Goal: Task Accomplishment & Management: Manage account settings

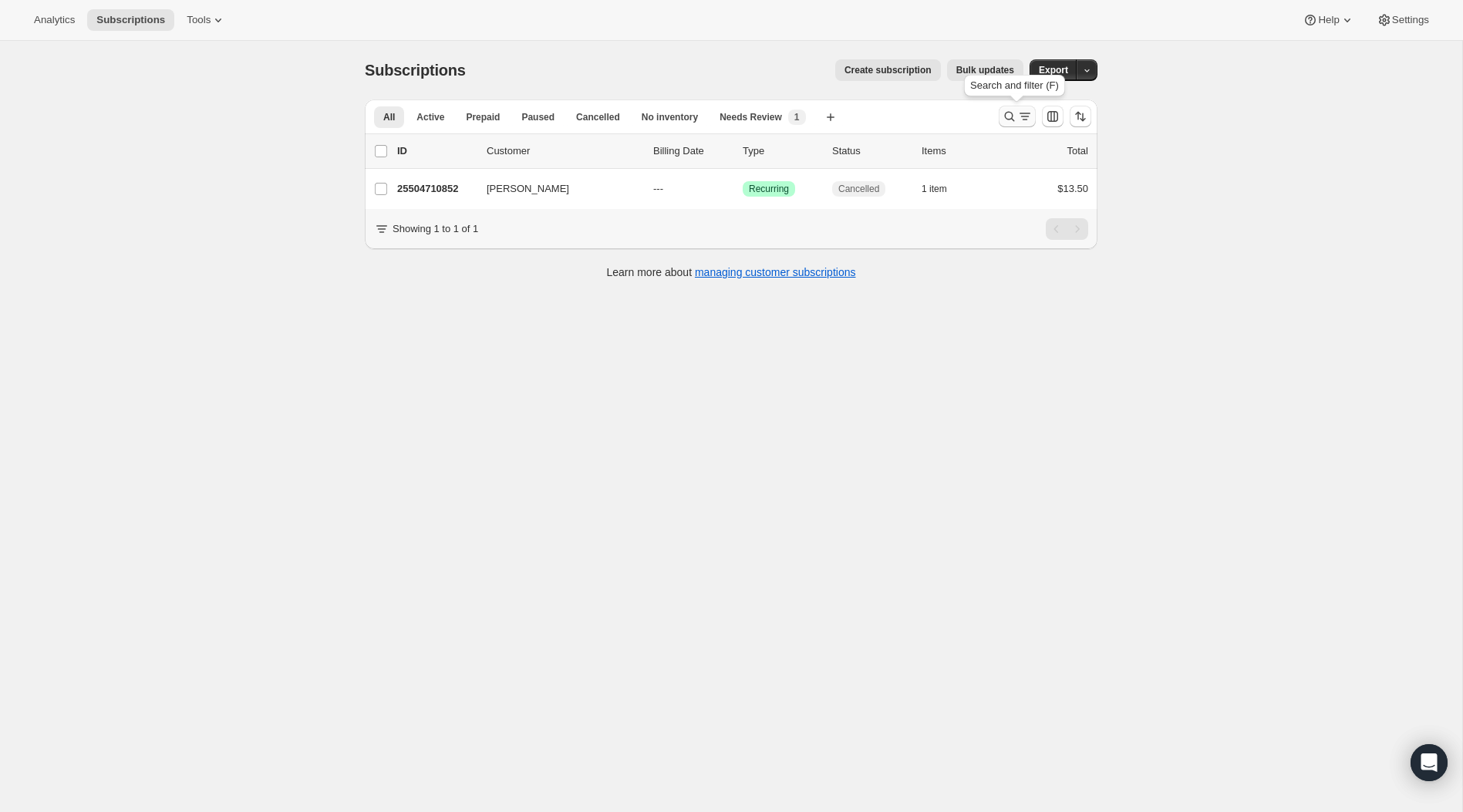
click at [1004, 120] on icon "Search and filter results" at bounding box center [1010, 117] width 16 height 16
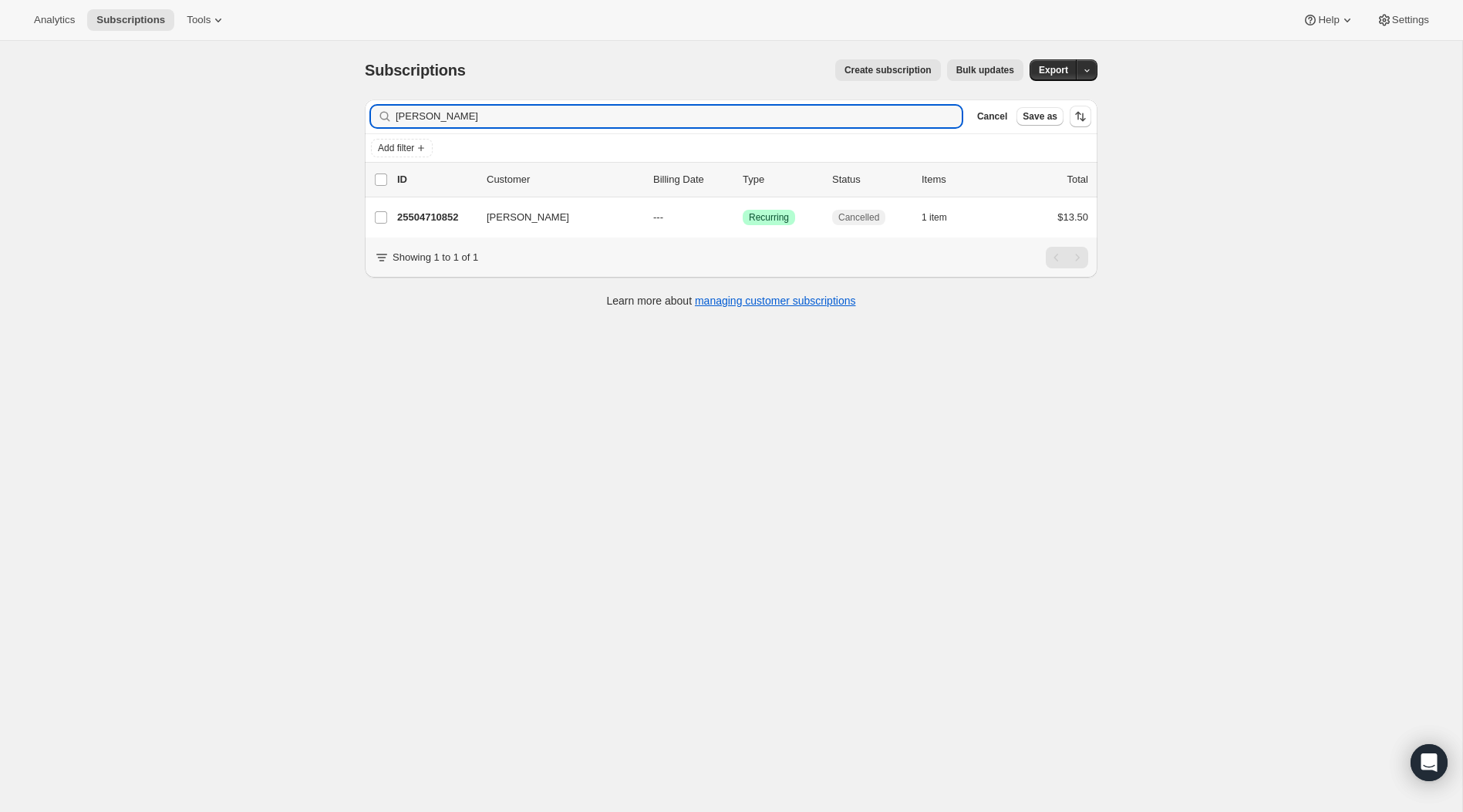
click at [520, 131] on div "Filter subscribers [PERSON_NAME] Cancel Save as" at bounding box center [731, 117] width 733 height 34
click at [527, 123] on input "[PERSON_NAME]" at bounding box center [665, 117] width 539 height 22
paste input "[EMAIL_ADDRESS][PERSON_NAME][DOMAIN_NAME]"
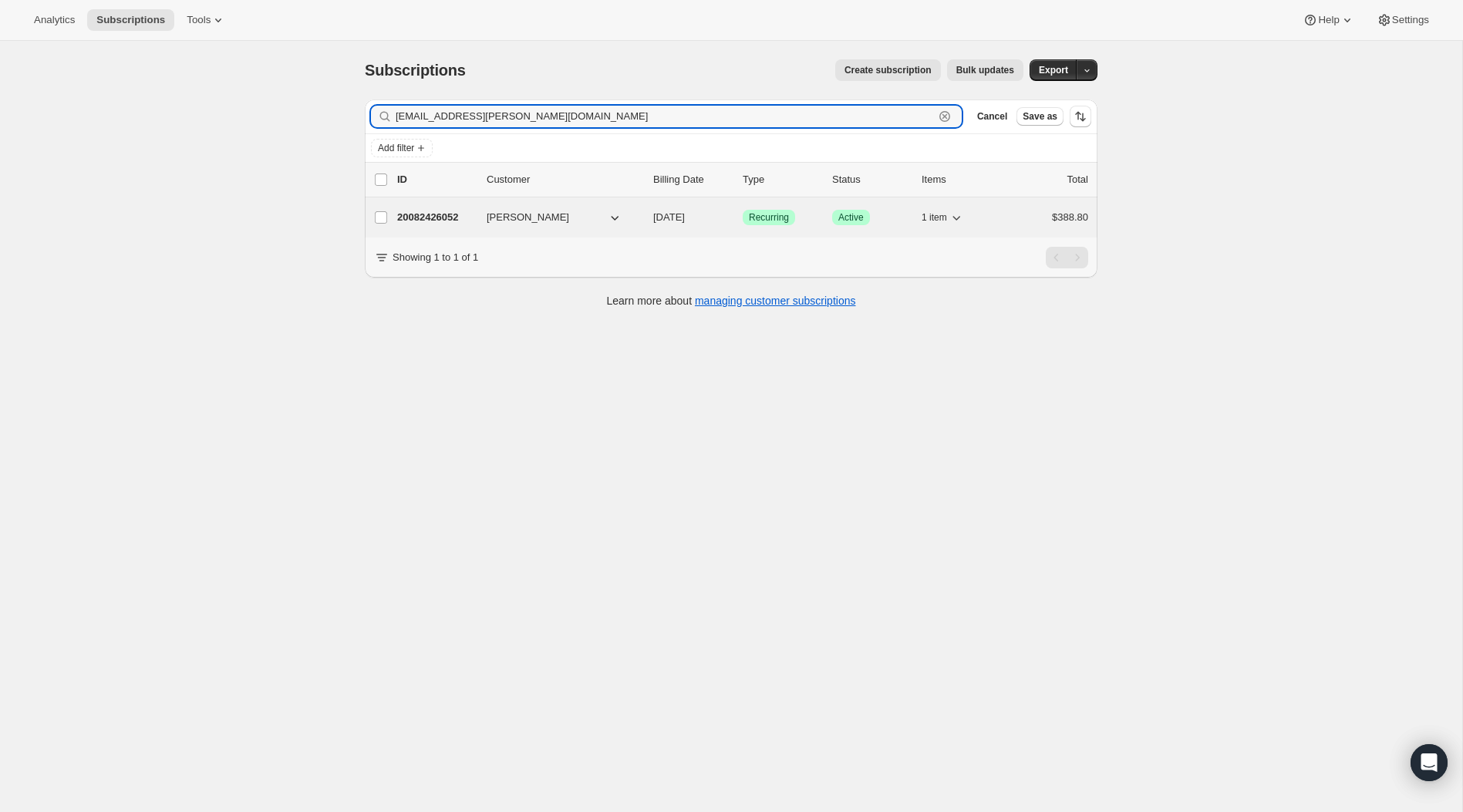
type input "[EMAIL_ADDRESS][PERSON_NAME][DOMAIN_NAME]"
click at [521, 209] on div "20082426052 [PERSON_NAME] [DATE] Success Recurring Success Active 1 item $388.80" at bounding box center [742, 218] width 691 height 22
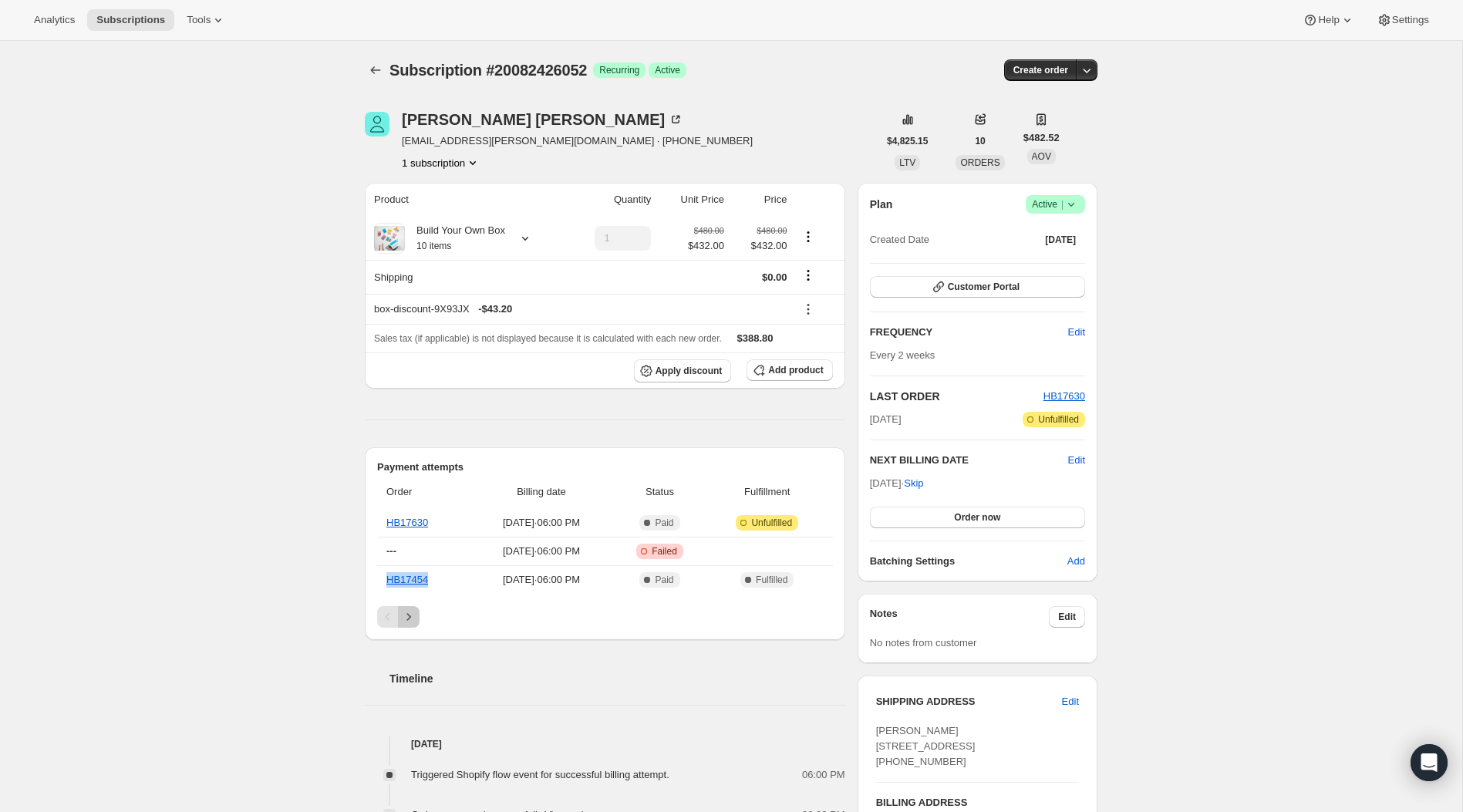
click at [413, 622] on icon "Next" at bounding box center [409, 617] width 16 height 16
click at [525, 239] on icon at bounding box center [525, 239] width 16 height 16
click at [493, 331] on button "Edit box" at bounding box center [456, 333] width 142 height 22
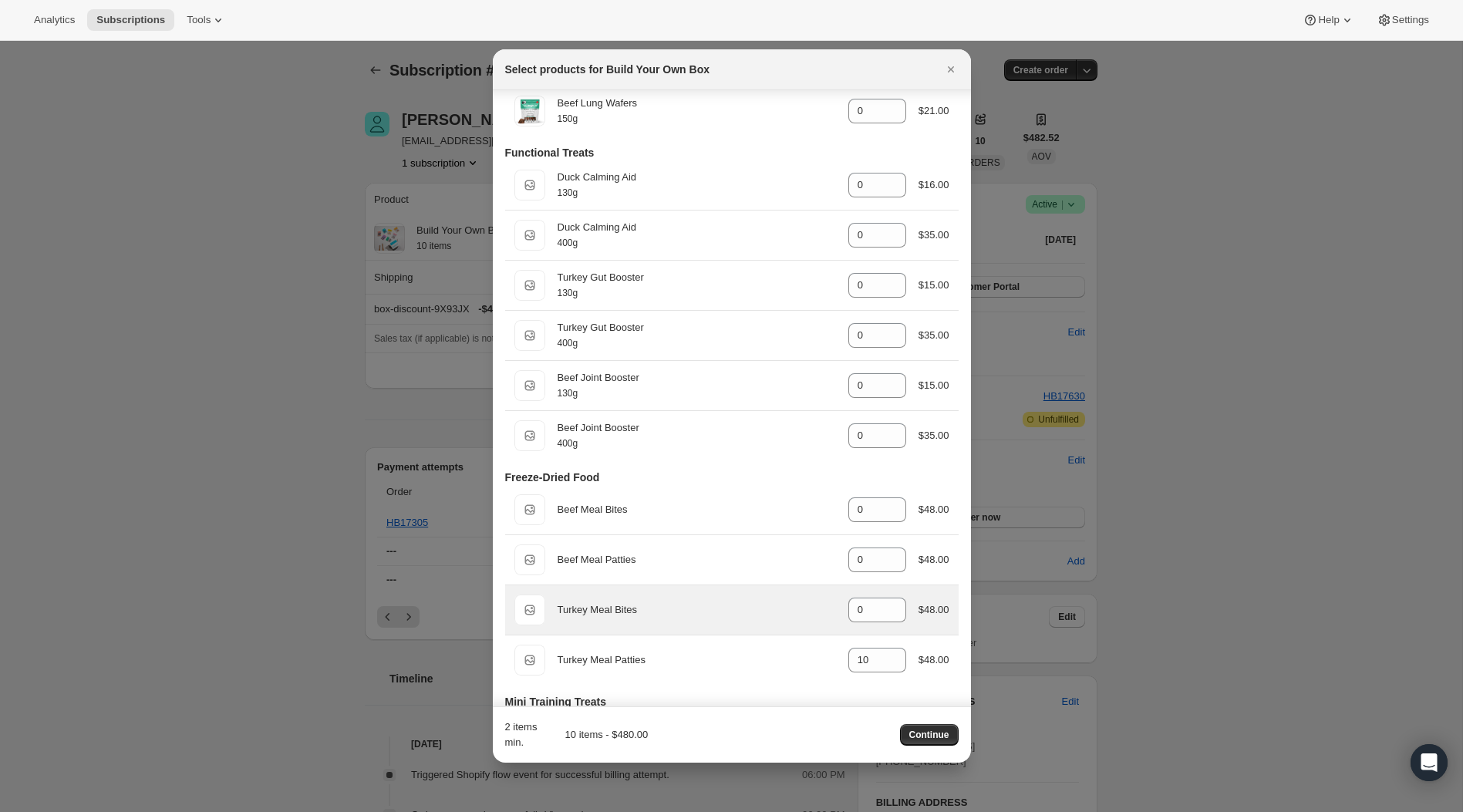
scroll to position [493, 0]
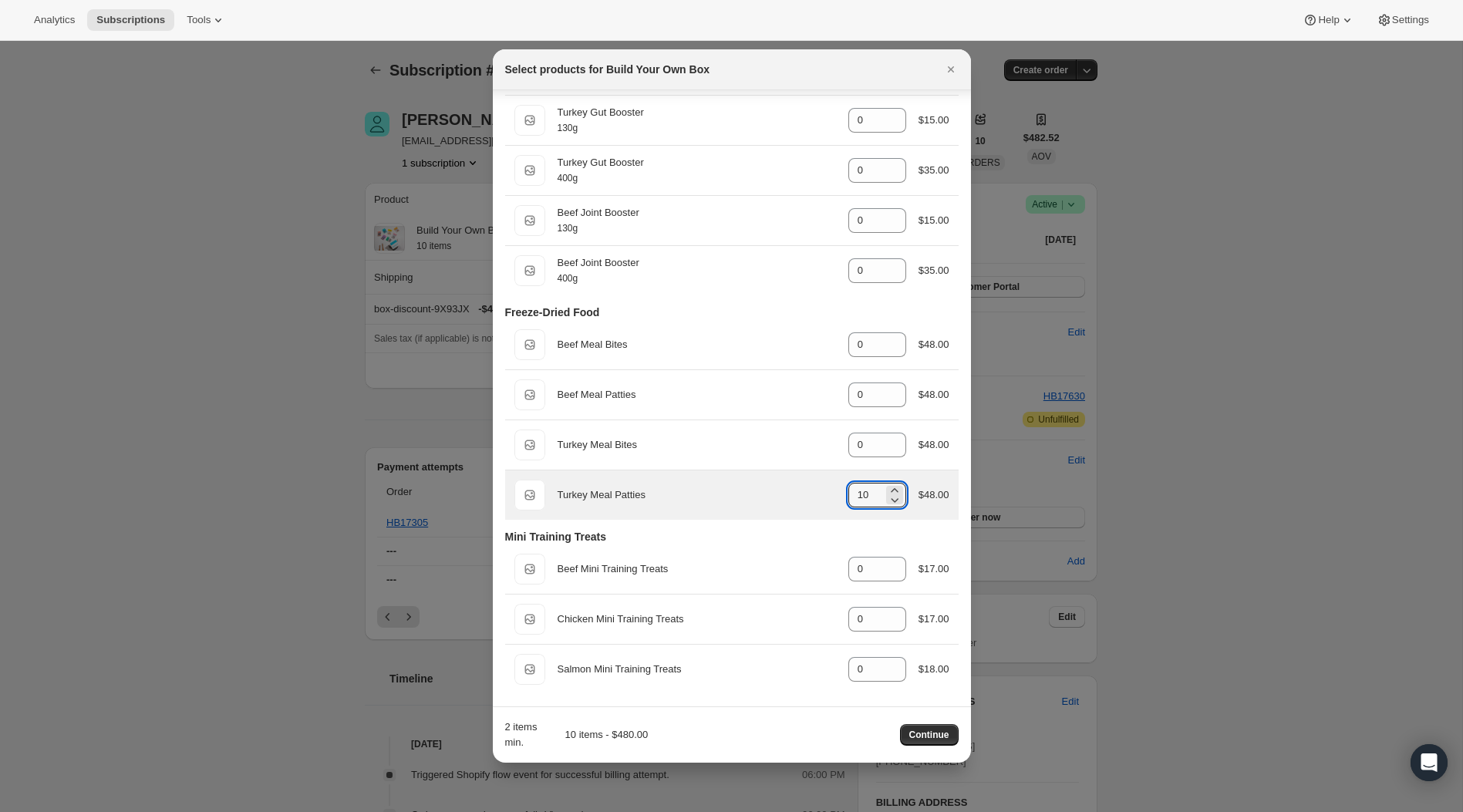
drag, startPoint x: 876, startPoint y: 497, endPoint x: 834, endPoint y: 497, distance: 42.0
click at [834, 497] on div "Default Title Turkey Meal Patties gid://shopify/ProductVariant/43731685146820 1…" at bounding box center [732, 495] width 435 height 31
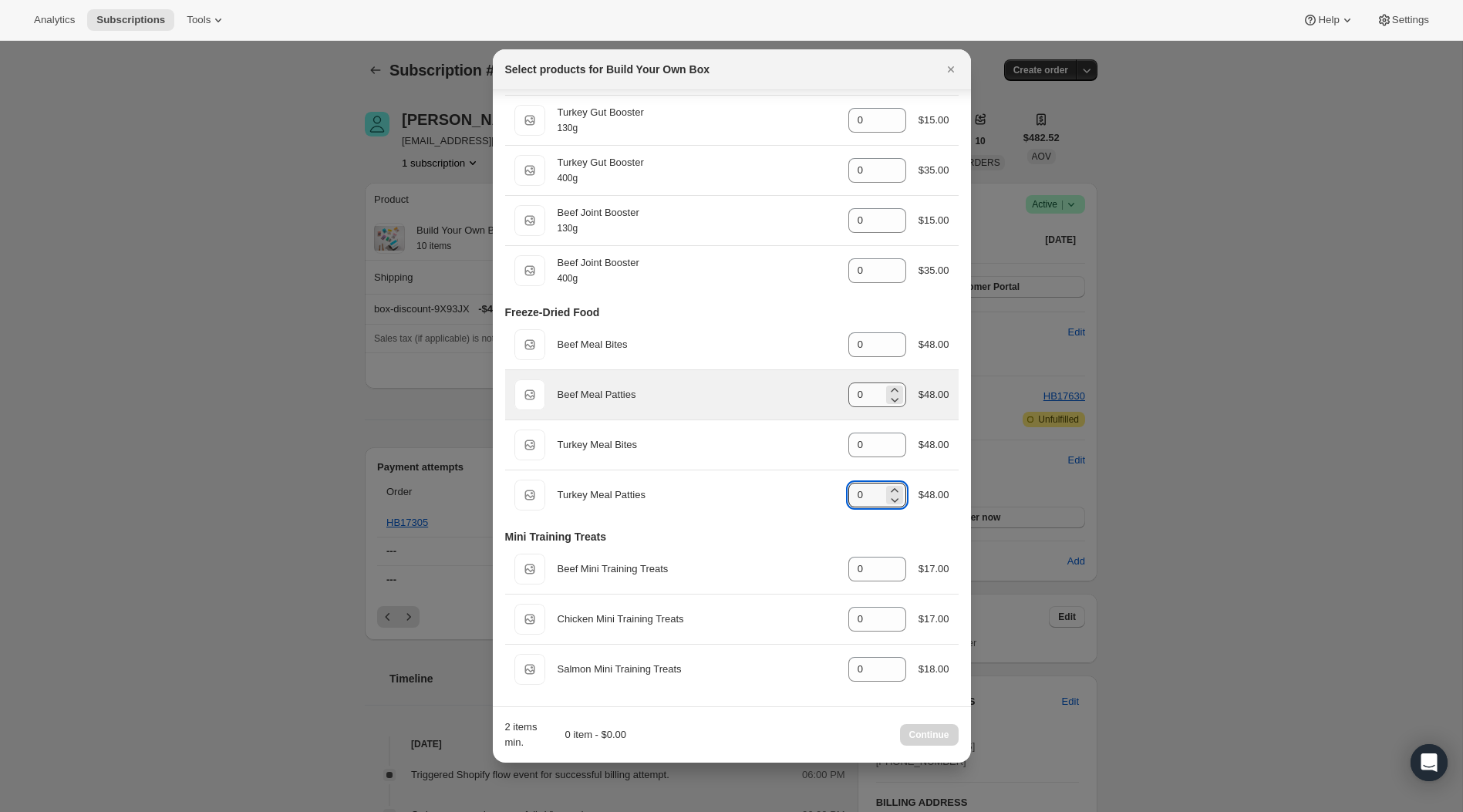
type input "0"
click at [865, 394] on input "0" at bounding box center [865, 395] width 35 height 25
click at [854, 398] on input "0" at bounding box center [865, 395] width 35 height 25
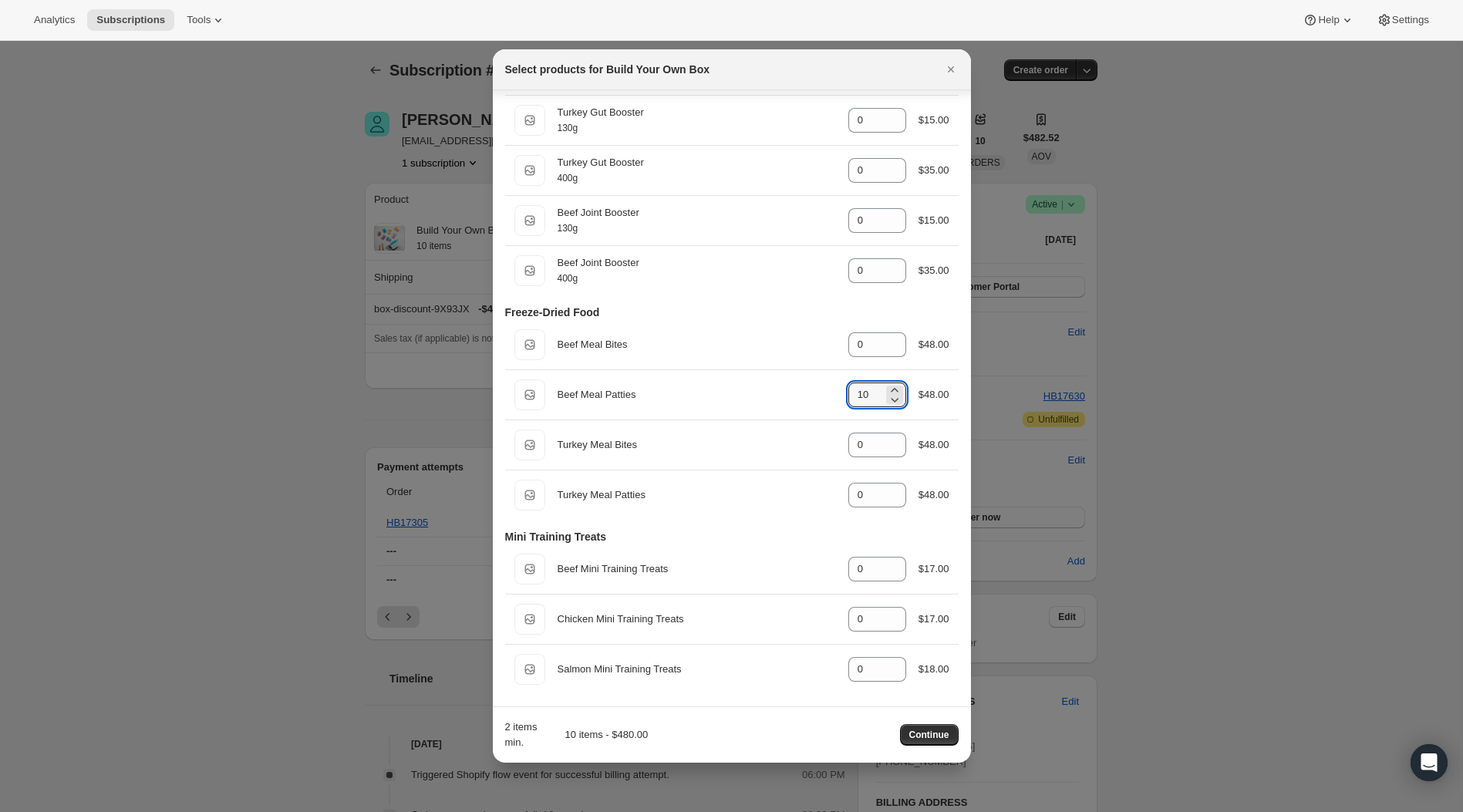
type input "10"
click at [888, 312] on div "Freeze-Dried Food" at bounding box center [732, 312] width 453 height 16
click at [941, 741] on span "Continue" at bounding box center [930, 735] width 40 height 12
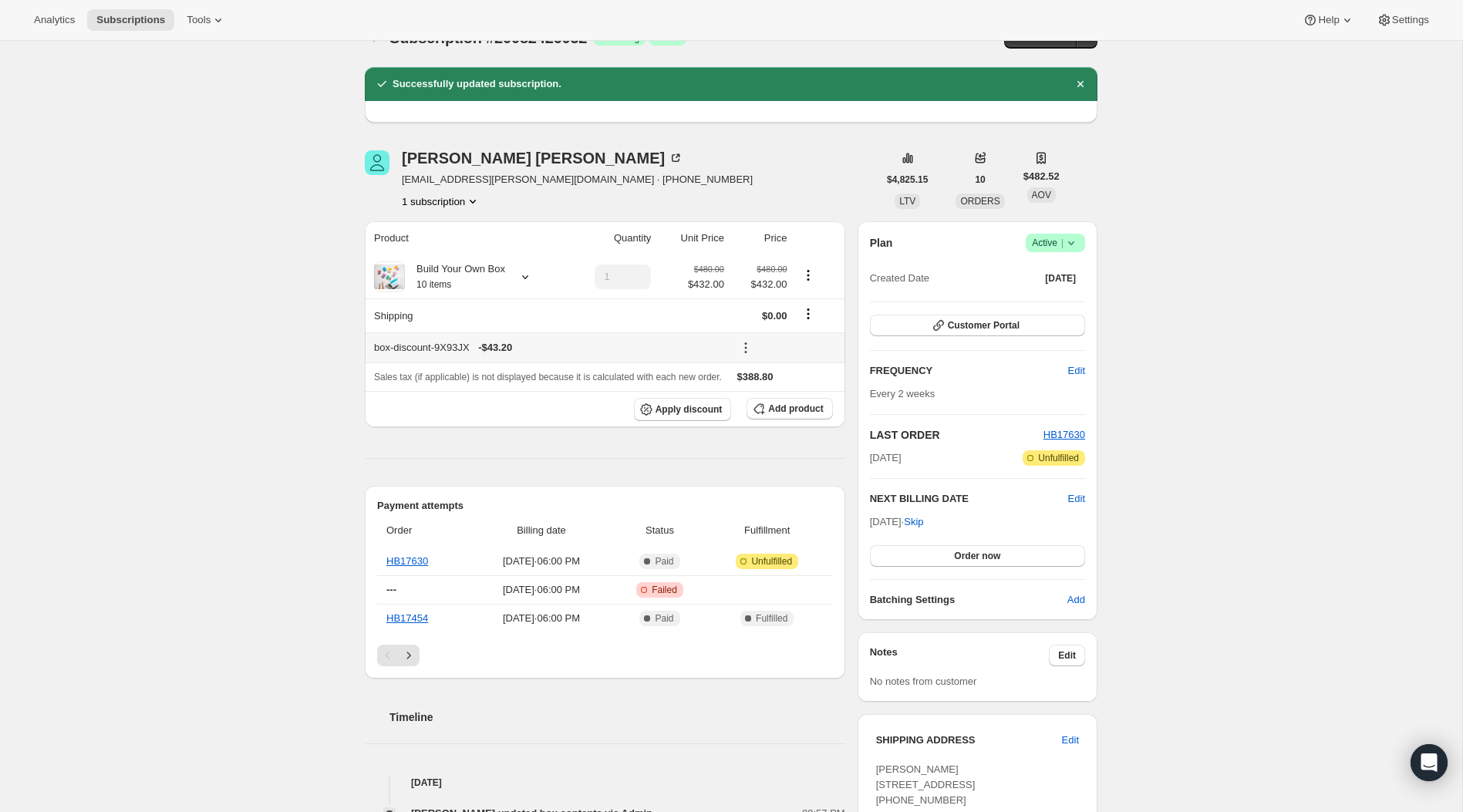
scroll to position [37, 0]
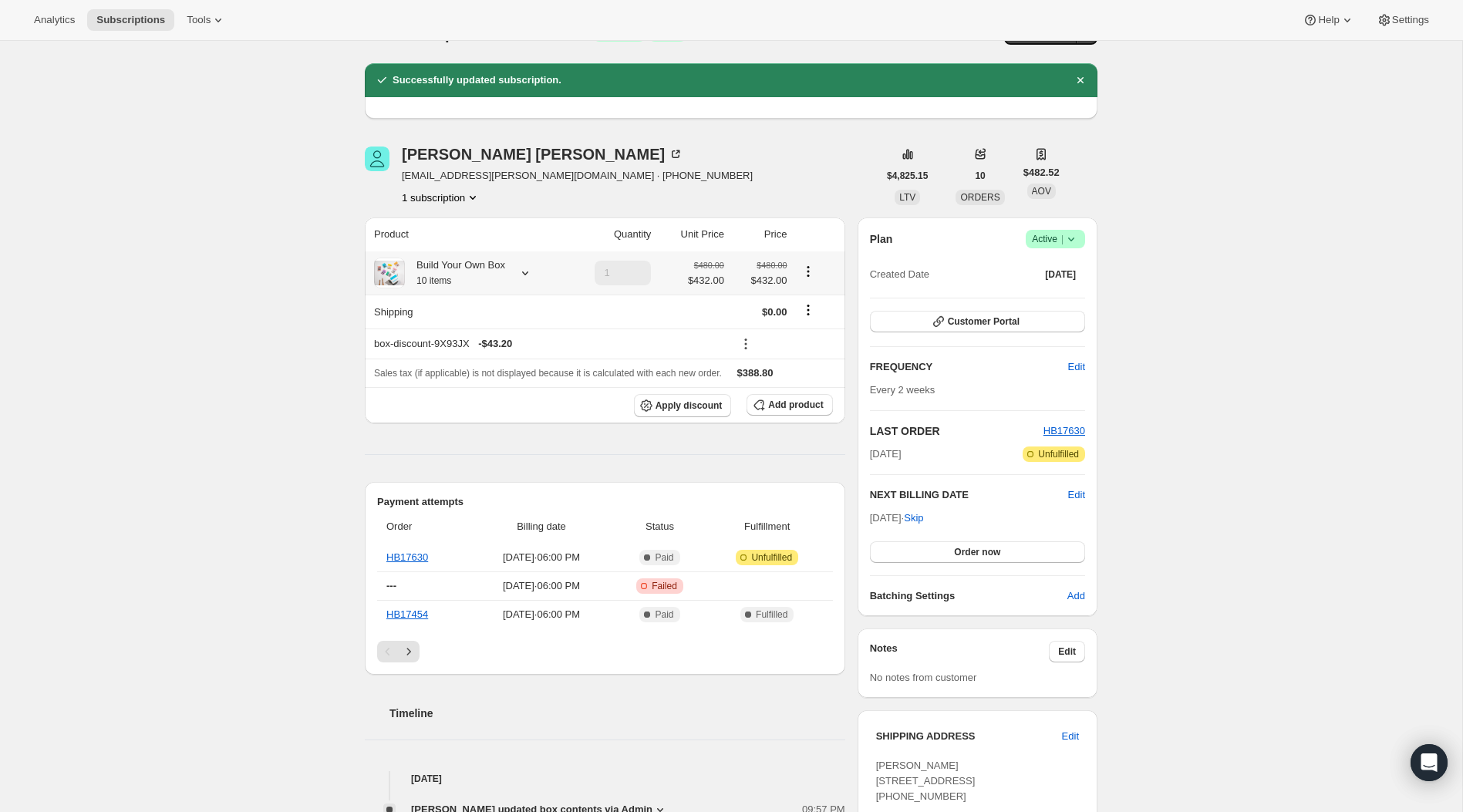
click at [529, 280] on icon at bounding box center [525, 273] width 16 height 16
click at [292, 288] on div "Subscription #20082426052. This page is ready Subscription #20082426052 Success…" at bounding box center [731, 717] width 1462 height 1425
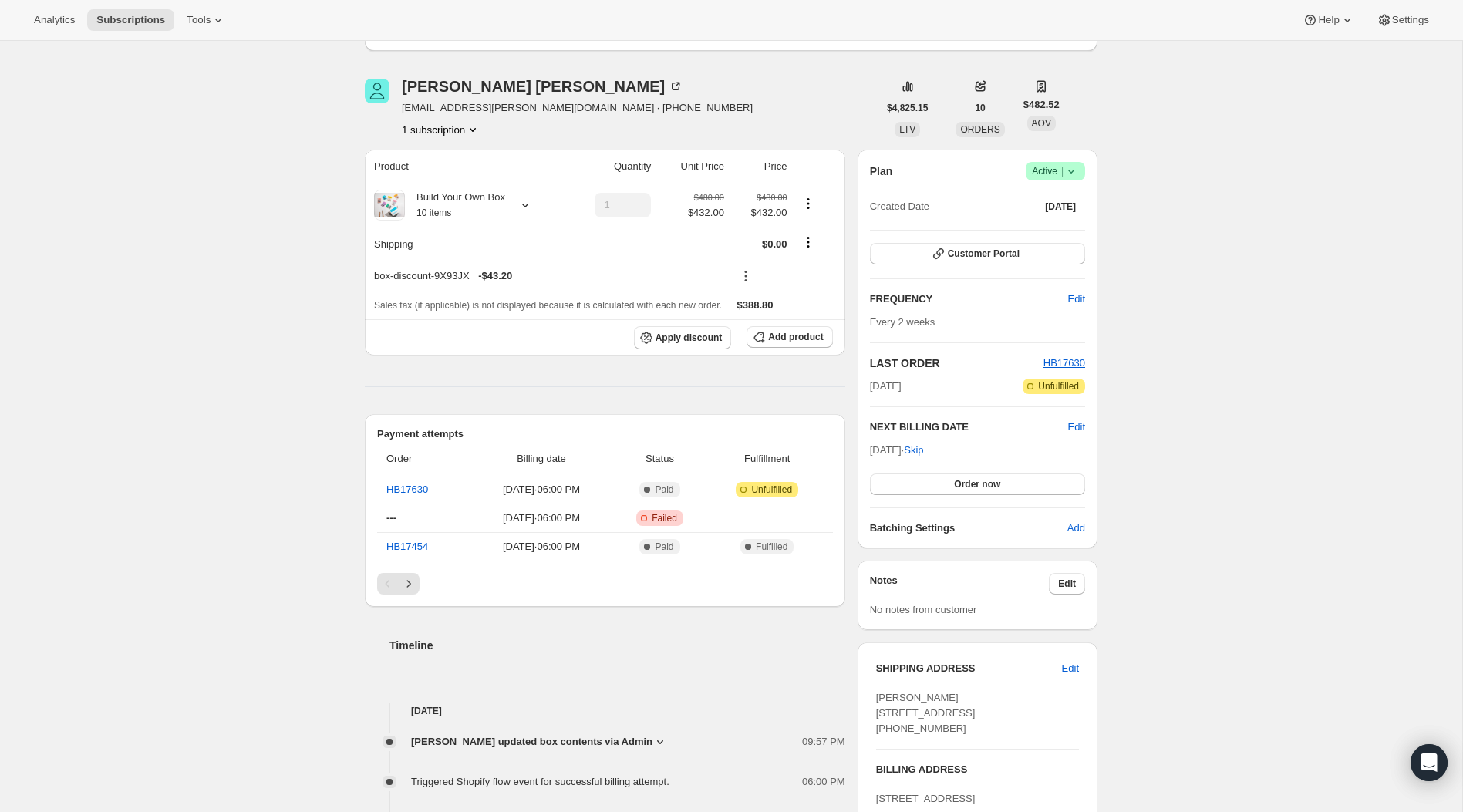
scroll to position [60, 0]
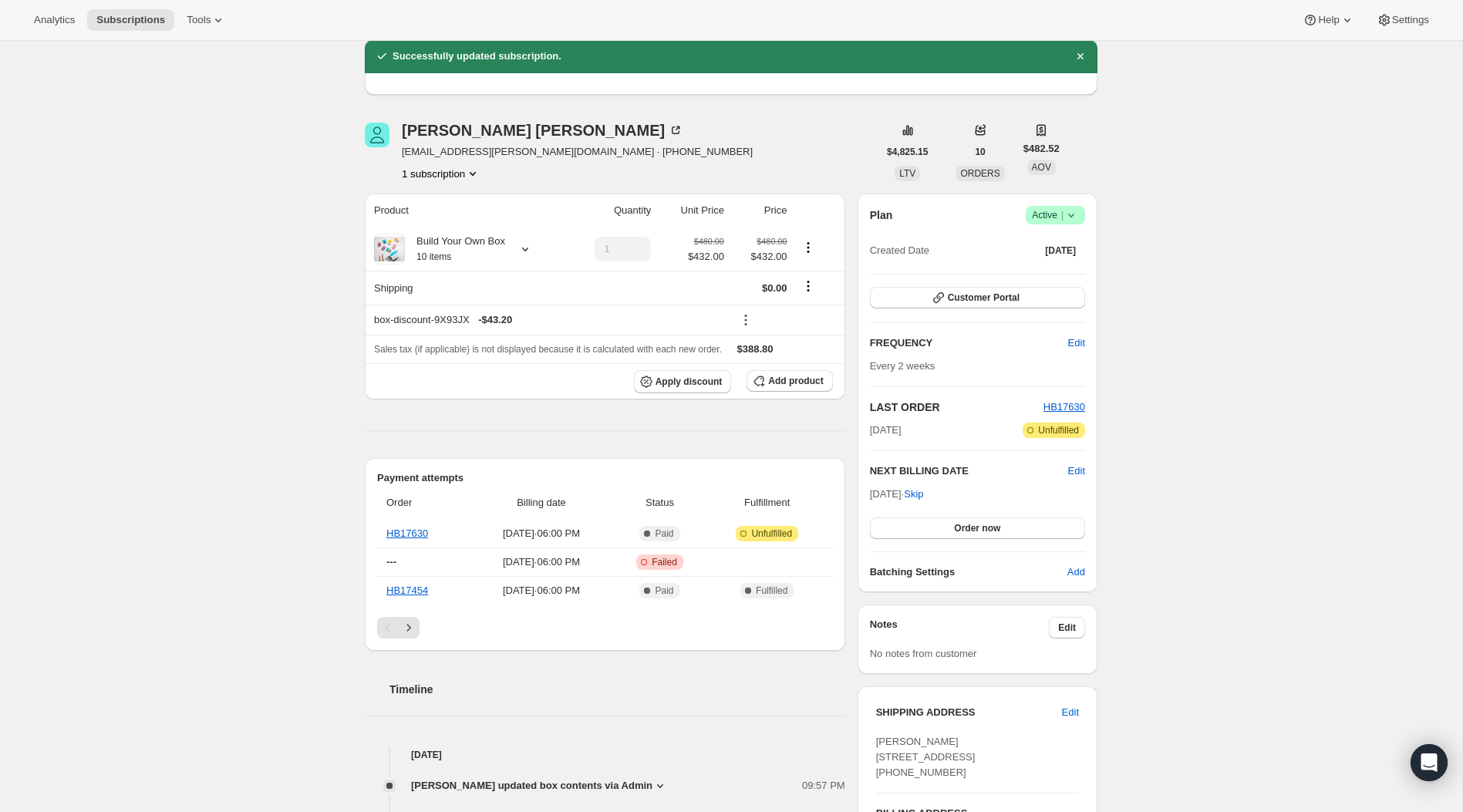
click at [162, 231] on div "Subscription #20082426052. This page is ready Subscription #20082426052 Success…" at bounding box center [731, 693] width 1462 height 1425
